Goal: Information Seeking & Learning: Find specific fact

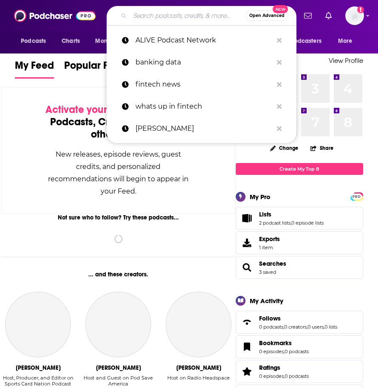
click at [168, 15] on input "Search podcasts, credits, & more..." at bounding box center [187, 16] width 115 height 14
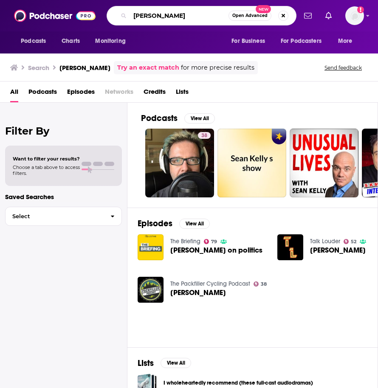
click at [139, 17] on input "[PERSON_NAME]" at bounding box center [179, 16] width 98 height 14
type input "digital social hour"
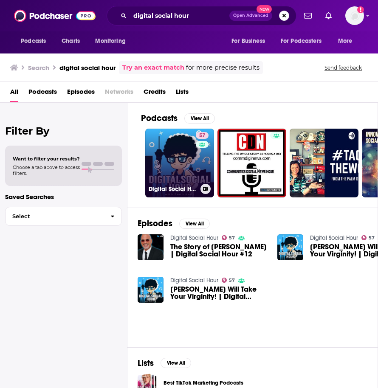
click at [158, 168] on link "57 Digital Social Hour" at bounding box center [179, 163] width 69 height 69
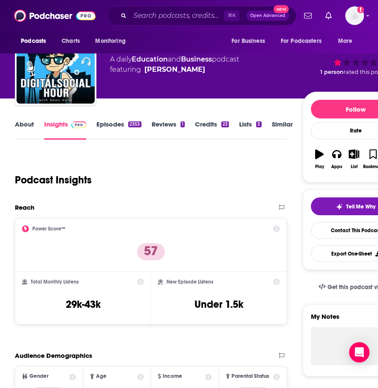
scroll to position [34, 0]
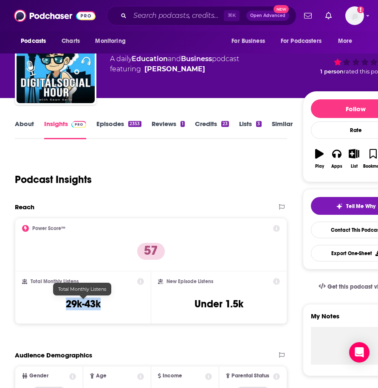
drag, startPoint x: 122, startPoint y: 303, endPoint x: 103, endPoint y: 303, distance: 19.1
click at [103, 303] on div "Total Monthly Listens 29k-43k" at bounding box center [83, 297] width 122 height 39
copy h3 "29k-43k"
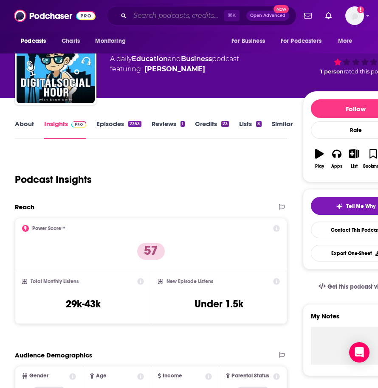
click at [171, 16] on input "Search podcasts, credits, & more..." at bounding box center [177, 16] width 94 height 14
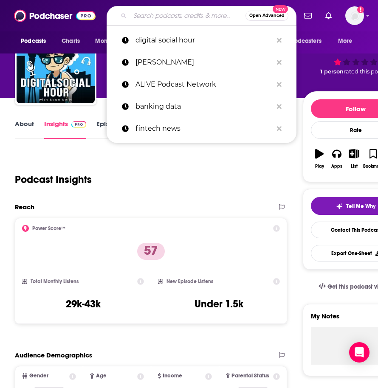
paste input "Future of Care"
type input "Future of Care"
